Goal: Transaction & Acquisition: Purchase product/service

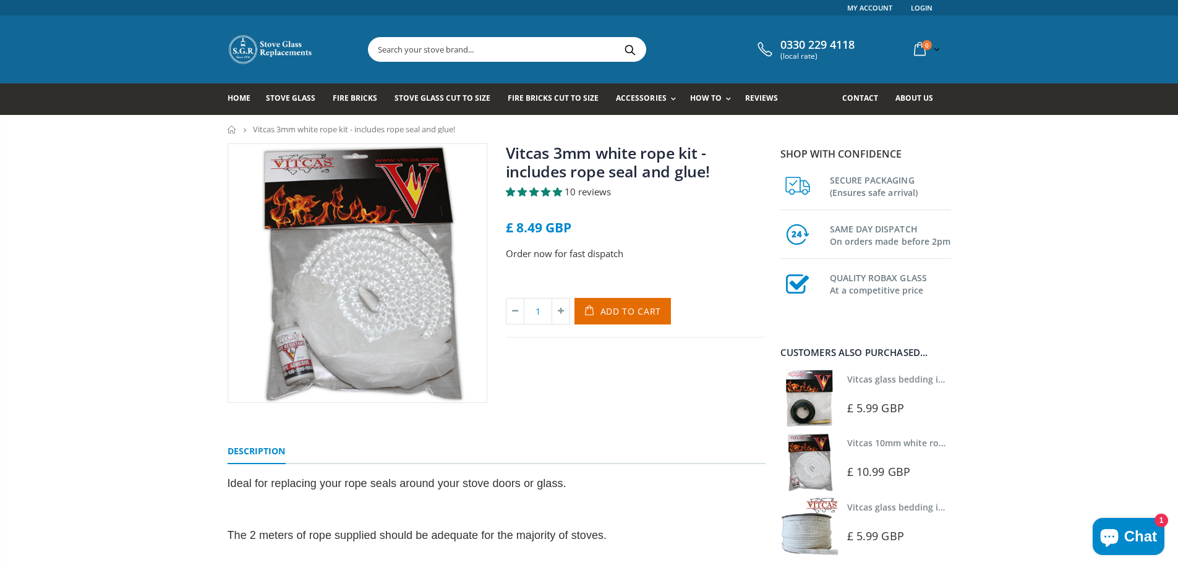
click at [554, 189] on span "5.00 stars" at bounding box center [557, 191] width 9 height 9
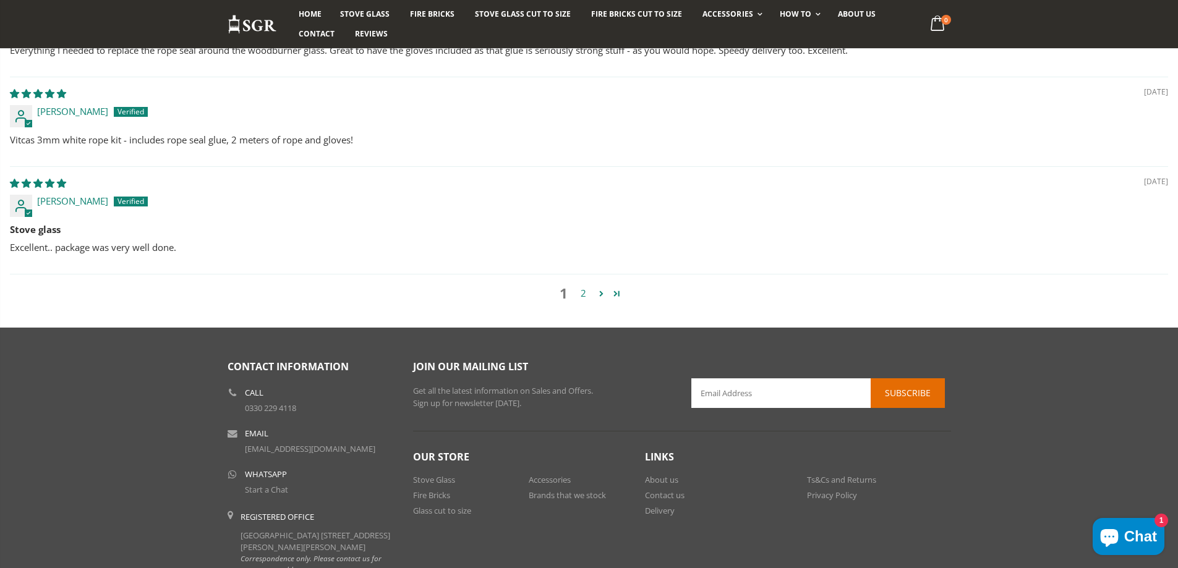
scroll to position [1135, 0]
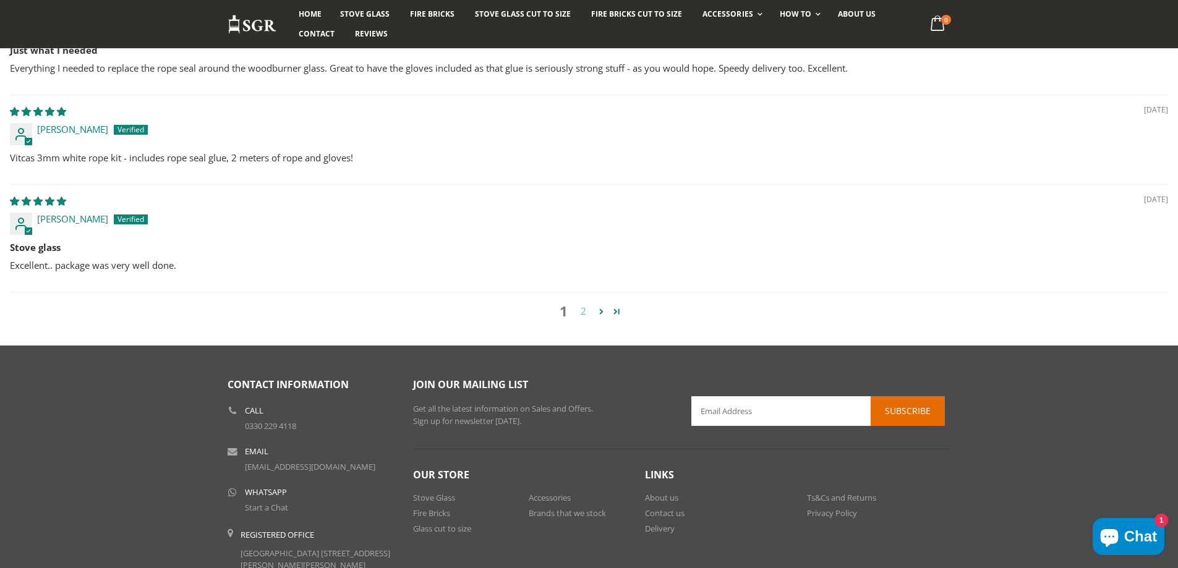
click at [582, 316] on link "2" at bounding box center [584, 311] width 20 height 14
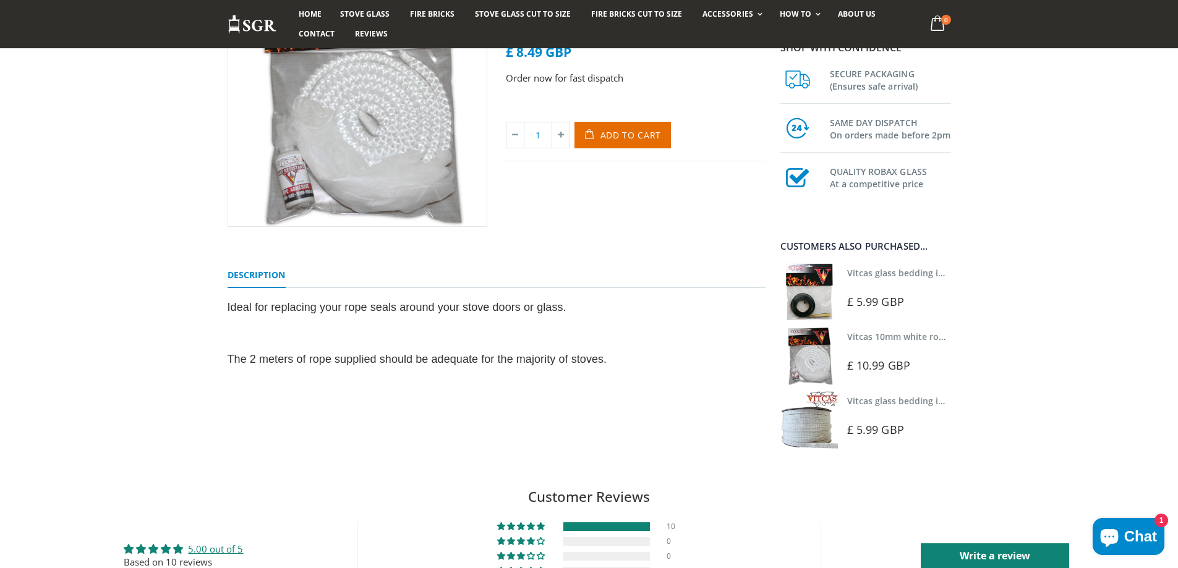
scroll to position [185, 0]
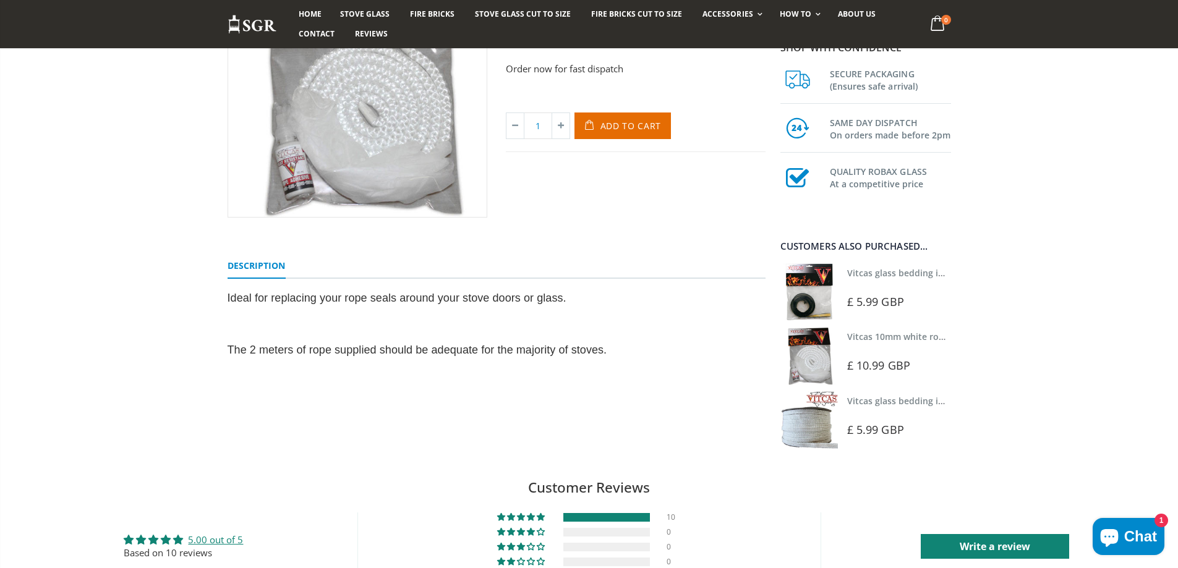
click at [891, 270] on link "Vitcas glass bedding in tape - 2mm x 10mm x 2 meters" at bounding box center [962, 273] width 231 height 12
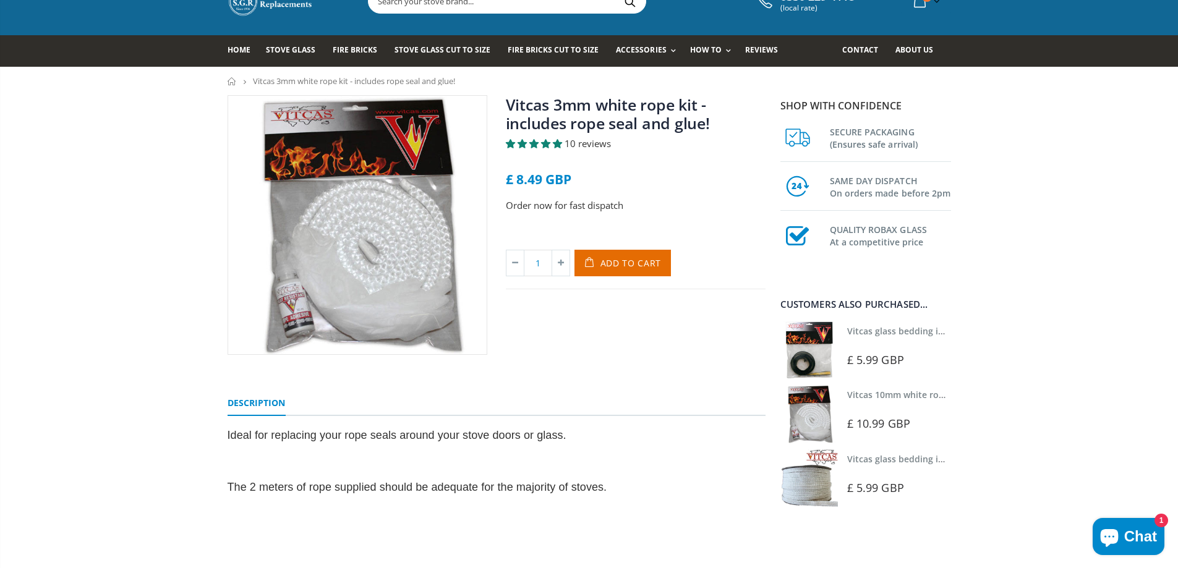
scroll to position [0, 0]
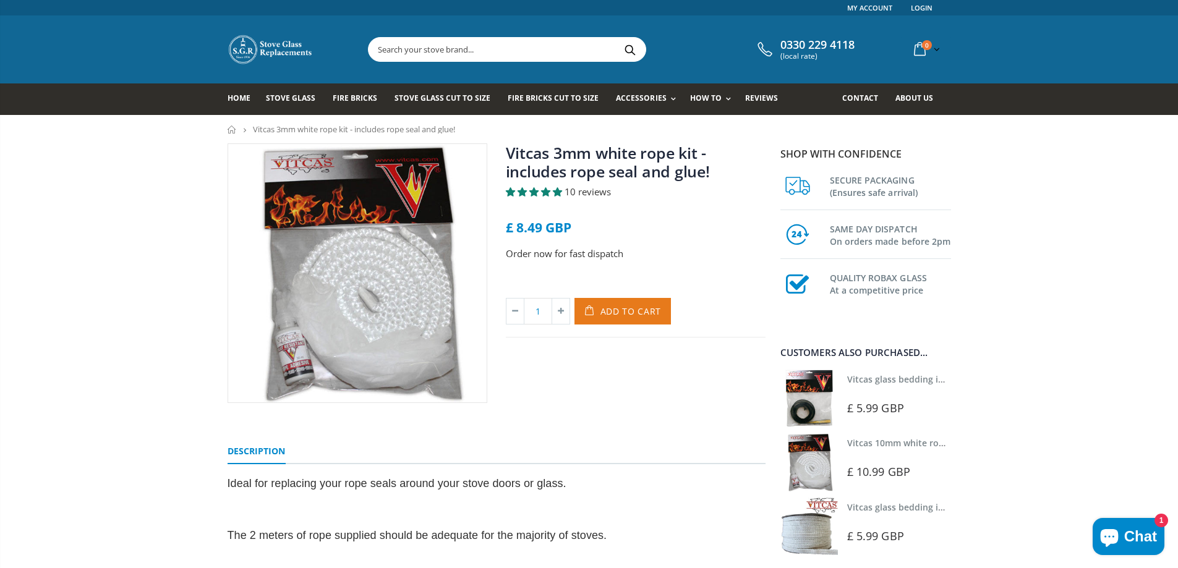
click at [613, 308] on span "Add to Cart" at bounding box center [630, 311] width 61 height 12
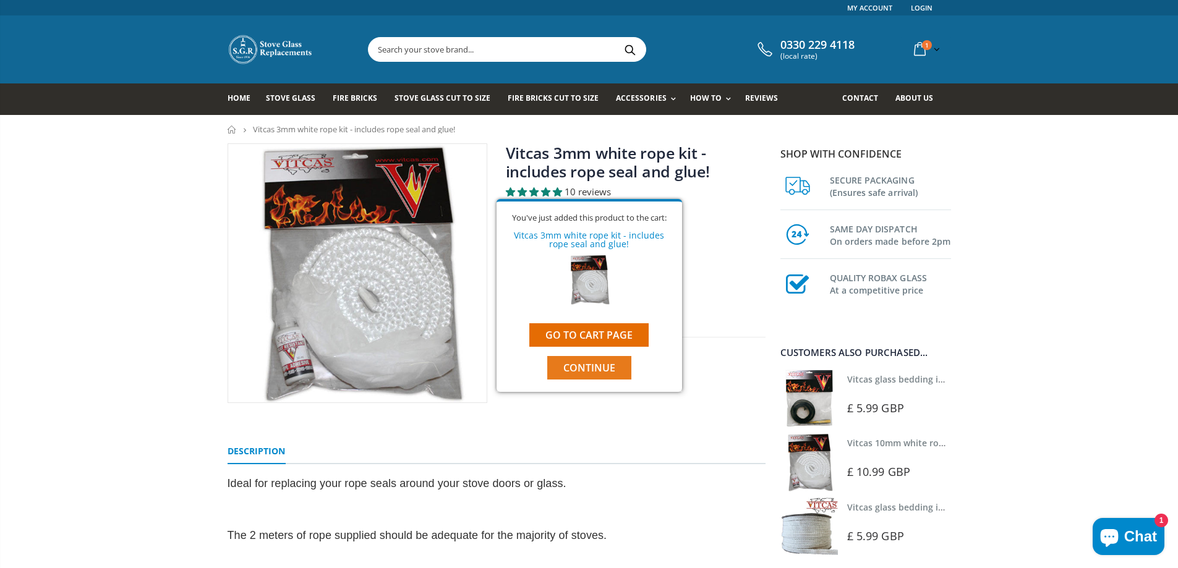
click at [600, 365] on span "Continue" at bounding box center [589, 368] width 52 height 14
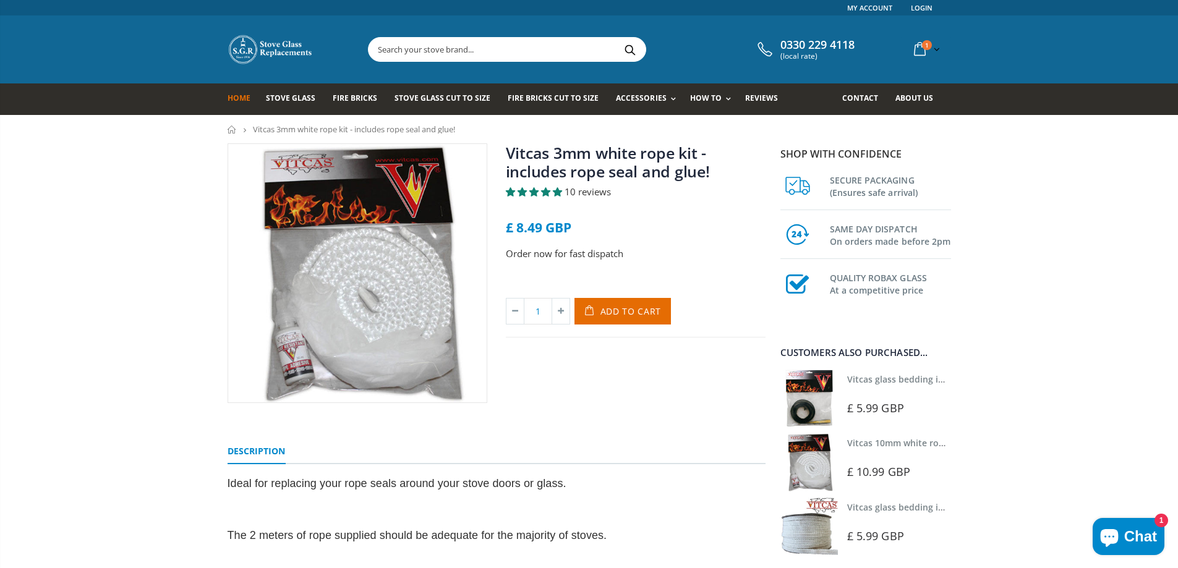
click at [239, 95] on span "Home" at bounding box center [239, 98] width 23 height 11
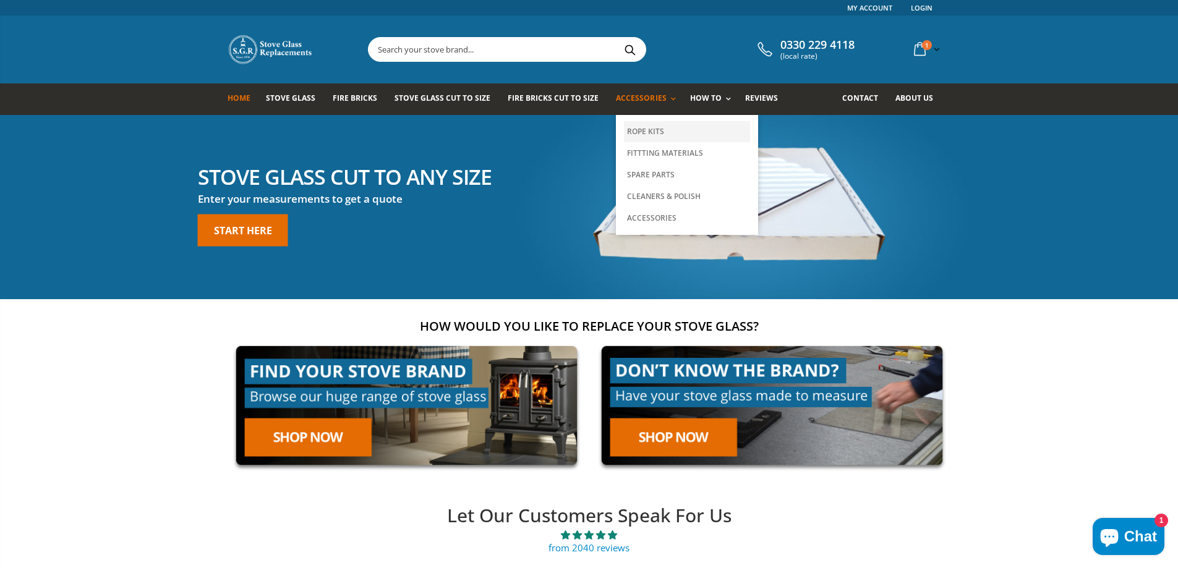
click at [639, 129] on link "Rope Kits" at bounding box center [687, 131] width 126 height 21
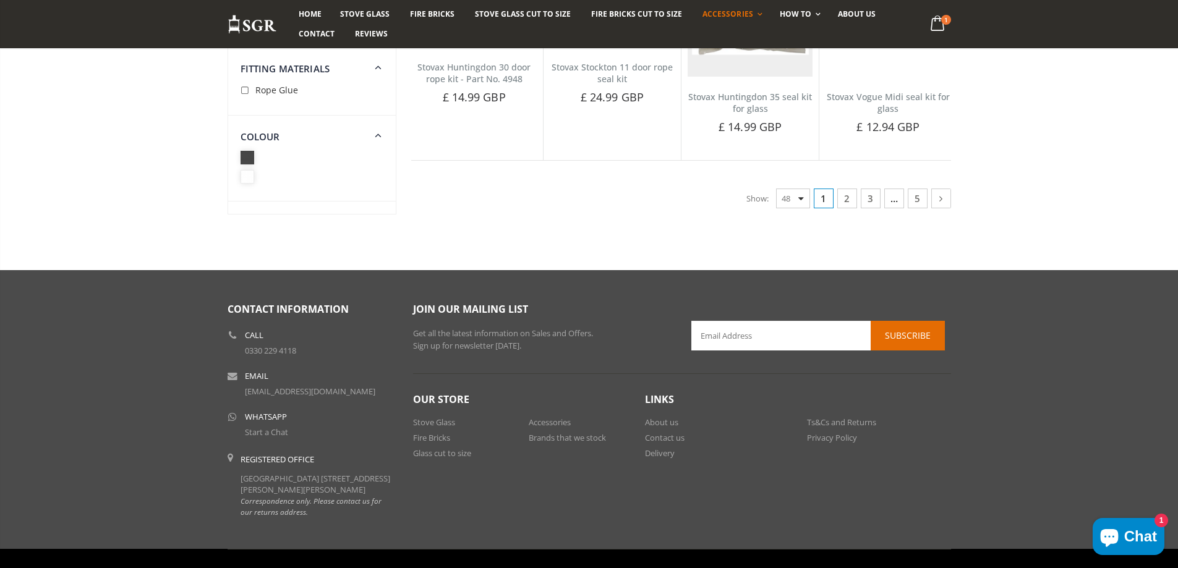
scroll to position [3145, 0]
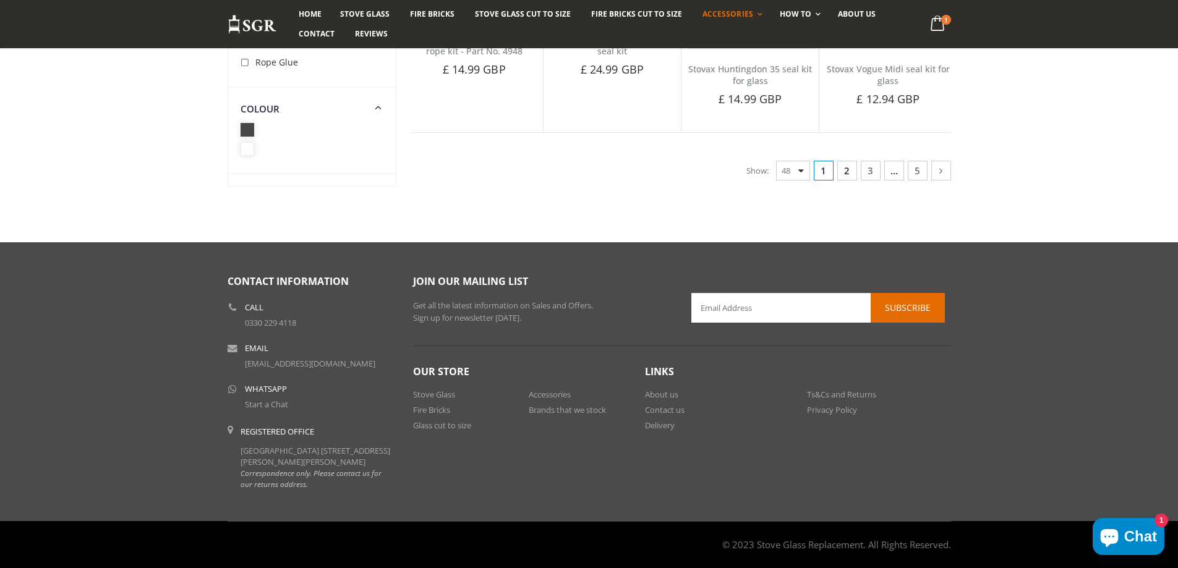
click at [846, 161] on link "2" at bounding box center [847, 171] width 20 height 20
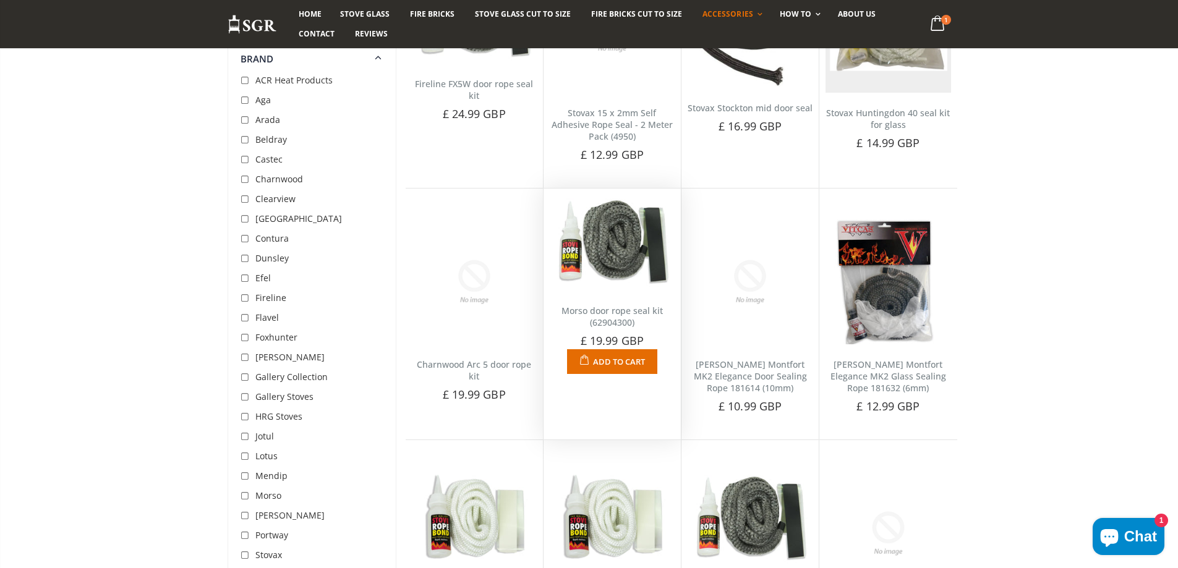
scroll to position [2208, 0]
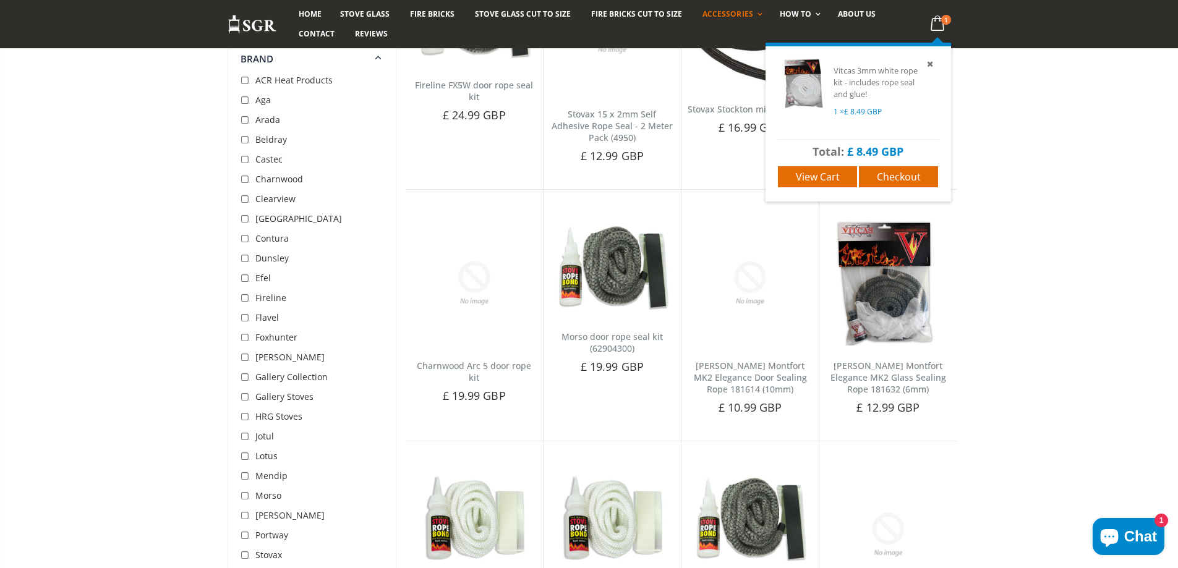
click at [933, 24] on icon at bounding box center [937, 23] width 24 height 22
click at [833, 172] on span "View cart" at bounding box center [818, 177] width 44 height 14
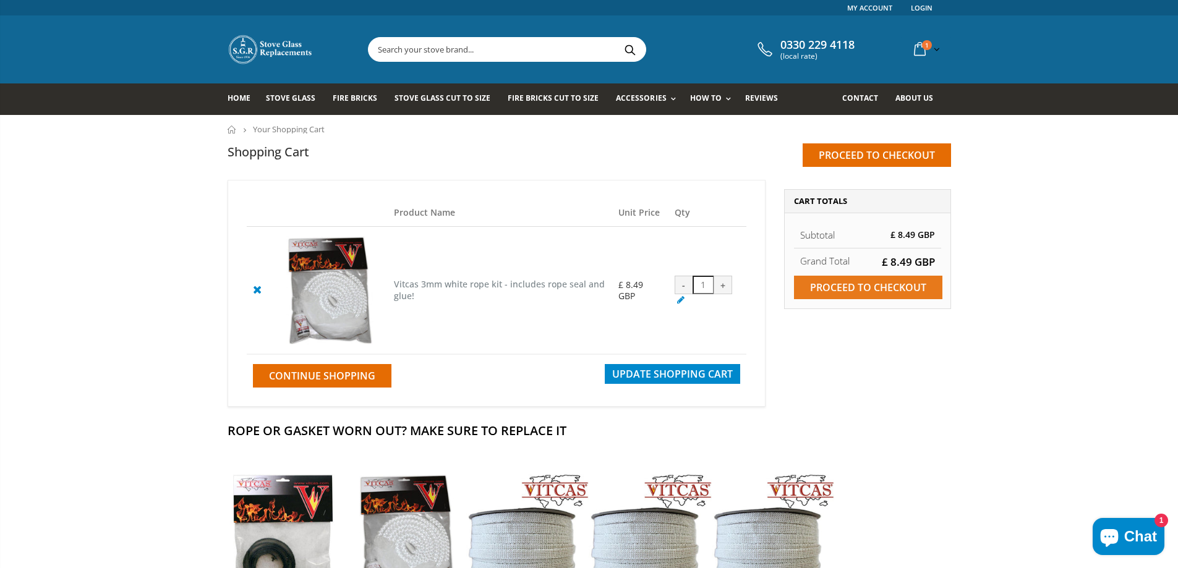
click at [835, 283] on input "Proceed to checkout" at bounding box center [868, 287] width 148 height 23
